Goal: Find specific page/section: Find specific page/section

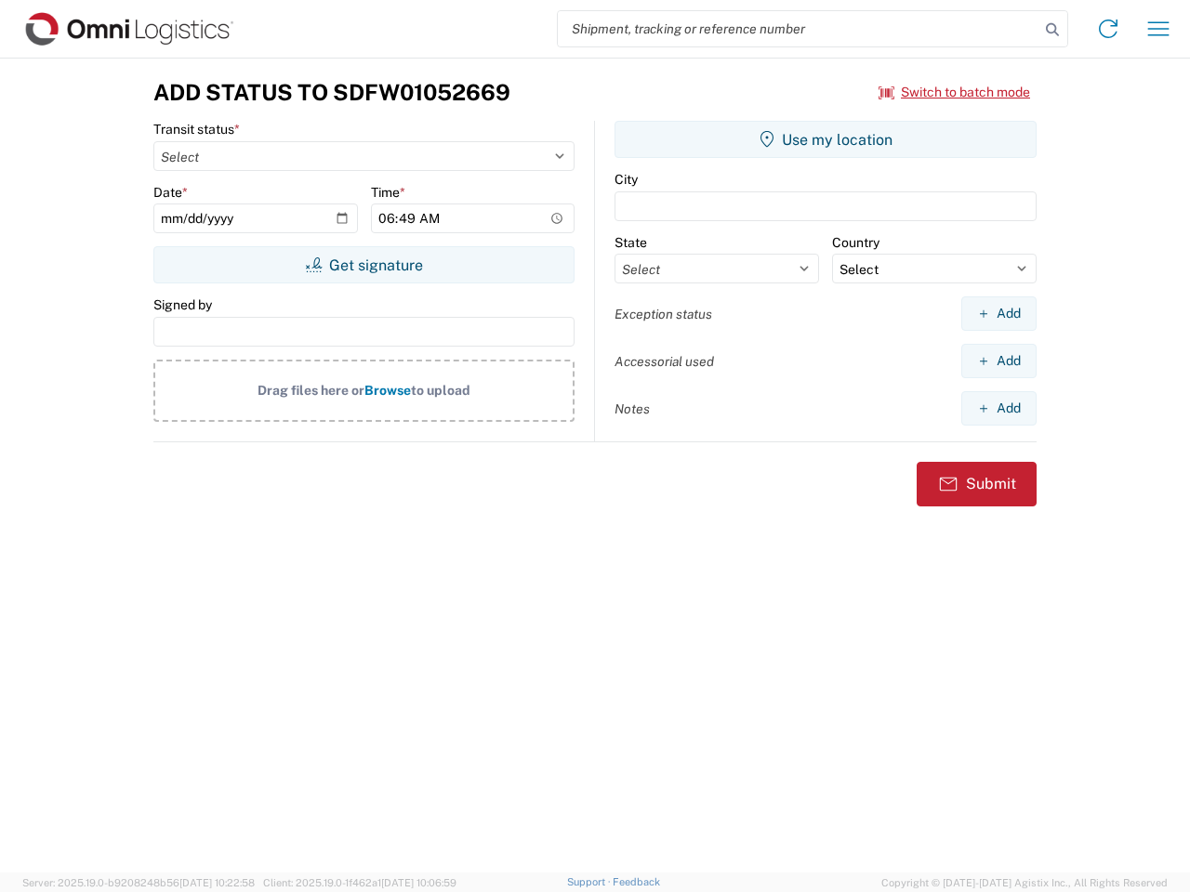
click at [799, 29] on input "search" at bounding box center [799, 28] width 482 height 35
click at [1052, 30] on icon at bounding box center [1052, 30] width 26 height 26
click at [1108, 29] on icon at bounding box center [1108, 29] width 30 height 30
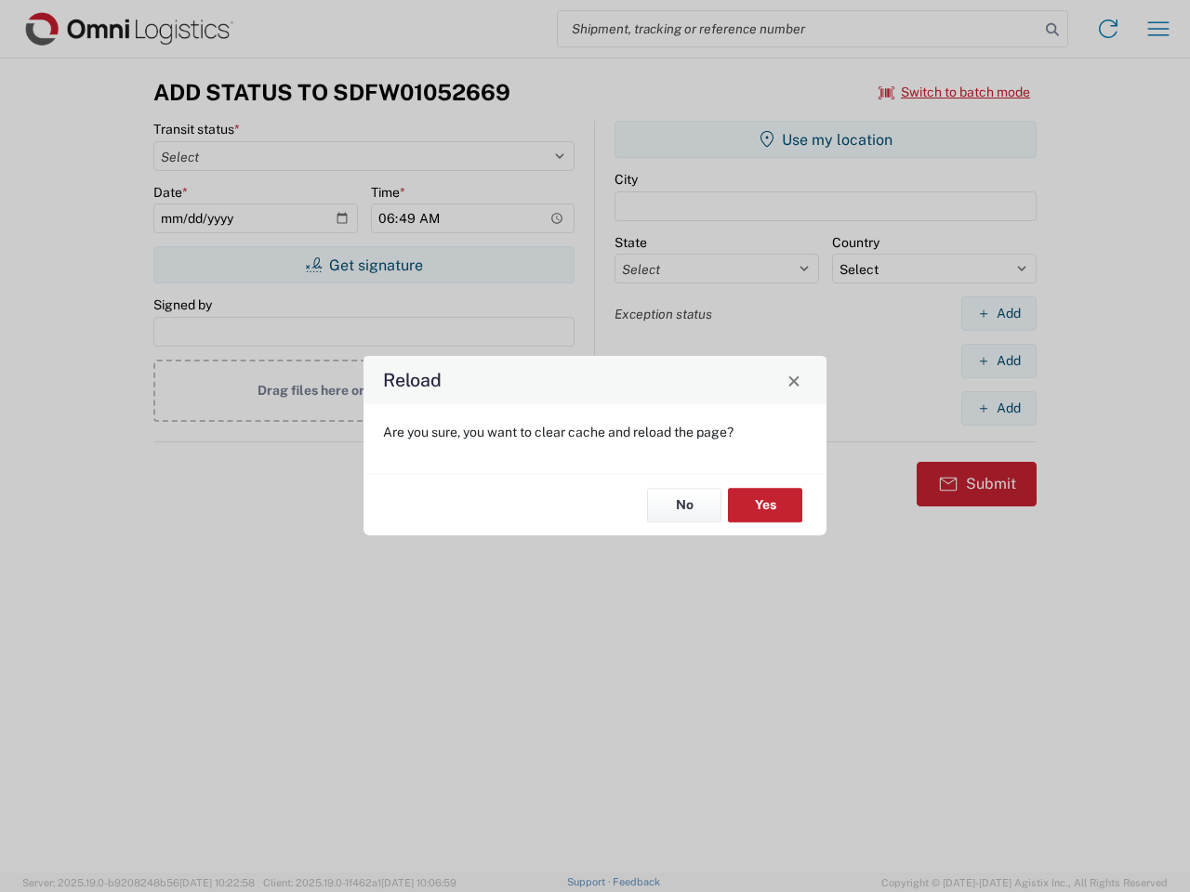
click at [1158, 29] on div "Reload Are you sure, you want to clear cache and reload the page? No Yes" at bounding box center [595, 446] width 1190 height 892
click at [955, 92] on div "Reload Are you sure, you want to clear cache and reload the page? No Yes" at bounding box center [595, 446] width 1190 height 892
click at [363, 265] on div "Reload Are you sure, you want to clear cache and reload the page? No Yes" at bounding box center [595, 446] width 1190 height 892
click at [826, 139] on div "Reload Are you sure, you want to clear cache and reload the page? No Yes" at bounding box center [595, 446] width 1190 height 892
click at [998, 313] on div "Reload Are you sure, you want to clear cache and reload the page? No Yes" at bounding box center [595, 446] width 1190 height 892
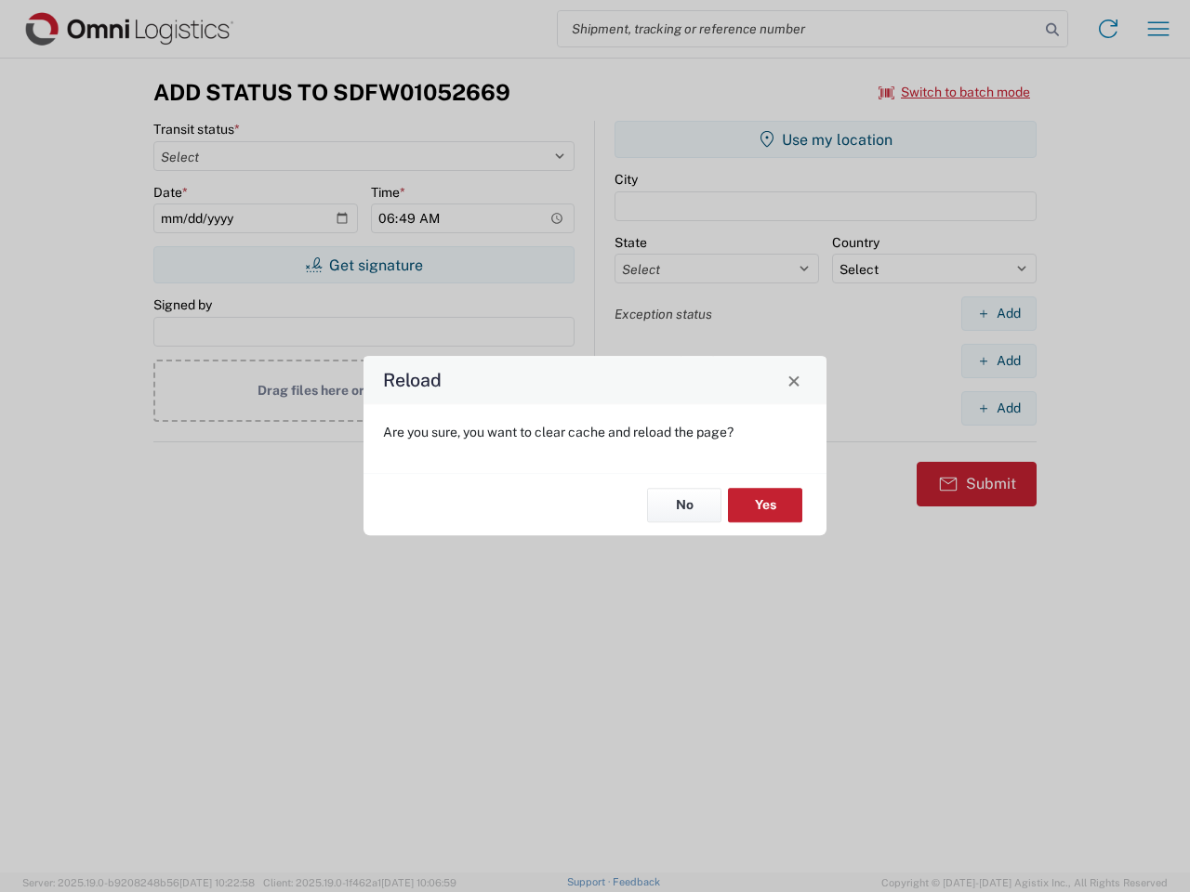
click at [998, 361] on div "Reload Are you sure, you want to clear cache and reload the page? No Yes" at bounding box center [595, 446] width 1190 height 892
click at [998, 408] on div "Reload Are you sure, you want to clear cache and reload the page? No Yes" at bounding box center [595, 446] width 1190 height 892
